Goal: Check status: Check status

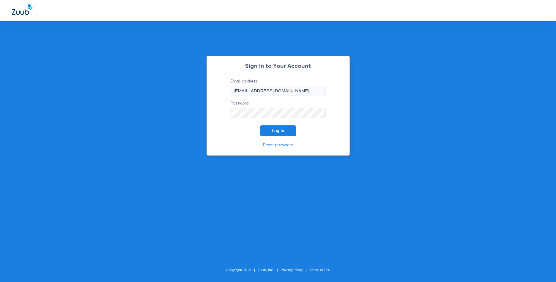
click at [276, 131] on span "Log In" at bounding box center [278, 130] width 12 height 5
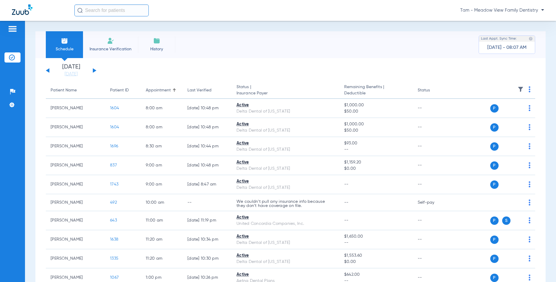
click at [95, 70] on div "[DATE] [DATE] [DATE] [DATE] [DATE] [DATE] [DATE] [DATE] [DATE] [DATE] [DATE] [D…" at bounding box center [71, 70] width 51 height 13
click at [92, 71] on div "[DATE] [DATE] [DATE] [DATE] [DATE] [DATE] [DATE] [DATE] [DATE] [DATE] [DATE] [D…" at bounding box center [71, 70] width 51 height 13
click at [95, 71] on div "[DATE] [DATE] [DATE] [DATE] [DATE] [DATE] [DATE] [DATE] [DATE] [DATE] [DATE] [D…" at bounding box center [71, 70] width 51 height 13
click at [94, 71] on button at bounding box center [95, 70] width 4 height 4
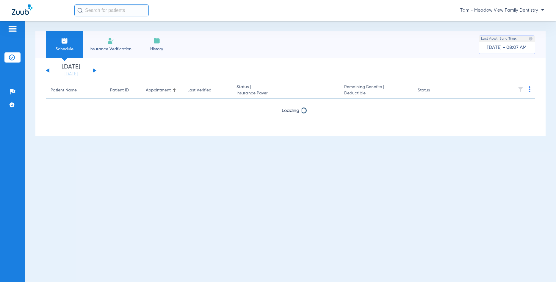
click at [94, 71] on button at bounding box center [95, 70] width 4 height 4
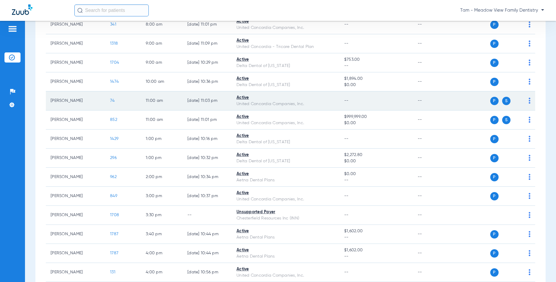
scroll to position [141, 0]
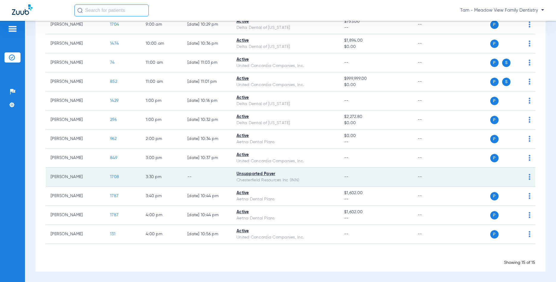
click at [114, 178] on span "1708" at bounding box center [114, 177] width 9 height 4
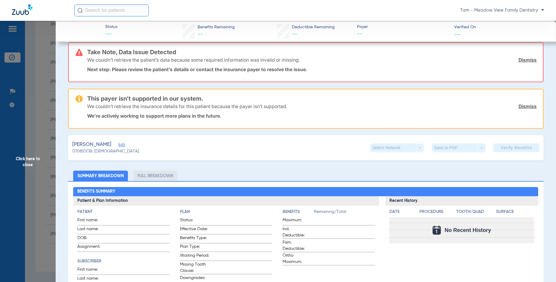
scroll to position [0, 0]
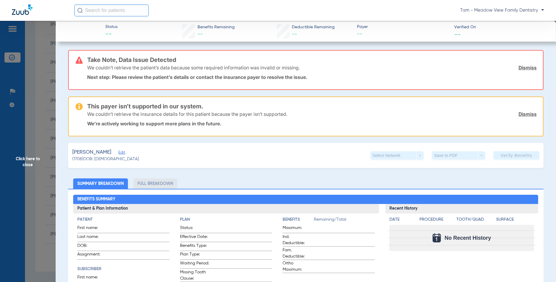
click at [34, 159] on span "Click here to close" at bounding box center [28, 162] width 56 height 282
